Goal: Task Accomplishment & Management: Use online tool/utility

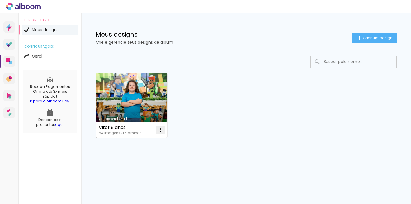
click at [159, 128] on iron-icon at bounding box center [160, 130] width 7 height 7
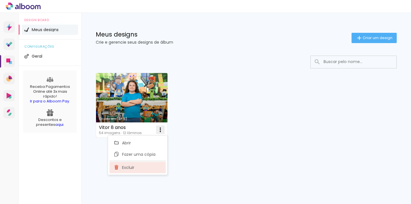
click at [137, 168] on paper-item "Excluir" at bounding box center [137, 167] width 56 height 11
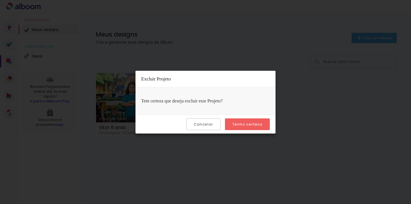
click at [0, 0] on slot "Tenho certeza" at bounding box center [0, 0] width 0 height 0
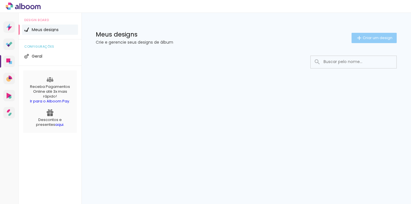
click at [385, 39] on span "Criar um design" at bounding box center [378, 38] width 30 height 4
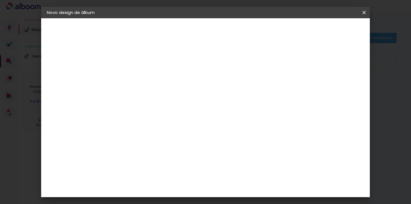
click at [140, 80] on input at bounding box center [140, 76] width 0 height 9
type input "Álbum Marina"
click at [0, 0] on slot "Avançar" at bounding box center [0, 0] width 0 height 0
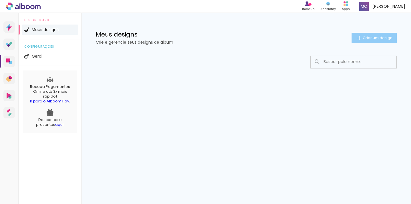
click at [364, 37] on span "Criar um design" at bounding box center [378, 38] width 30 height 4
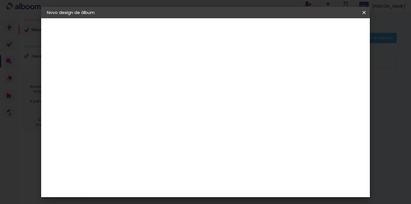
click at [140, 79] on input at bounding box center [140, 76] width 0 height 9
type input "Álbum Marina - SK"
type paper-input "Álbum Marina - SK"
click at [0, 0] on slot "Avançar" at bounding box center [0, 0] width 0 height 0
click at [0, 0] on slot "Tamanho Livre" at bounding box center [0, 0] width 0 height 0
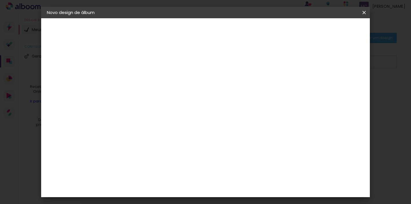
click at [0, 0] on slot "Avançar" at bounding box center [0, 0] width 0 height 0
click at [193, 65] on span "30" at bounding box center [191, 63] width 9 height 9
click at [126, 126] on input "30" at bounding box center [122, 126] width 15 height 9
type input "20"
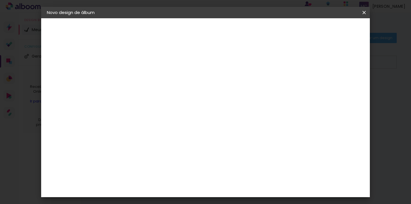
type paper-input "20"
click at [192, 91] on span "30" at bounding box center [191, 89] width 9 height 9
click at [191, 87] on span "30" at bounding box center [191, 89] width 9 height 9
click at [241, 185] on input "60" at bounding box center [237, 186] width 15 height 9
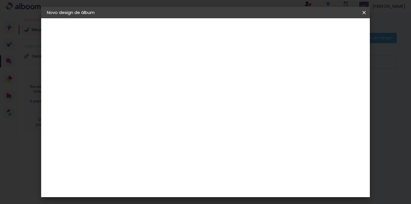
type input "40"
type paper-input "40"
click at [328, 31] on span "Iniciar design" at bounding box center [315, 30] width 26 height 4
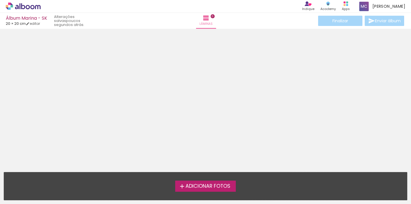
click at [209, 185] on span "Adicionar Fotos" at bounding box center [207, 186] width 45 height 5
click at [0, 0] on input "file" at bounding box center [0, 0] width 0 height 0
